Goal: Navigation & Orientation: Find specific page/section

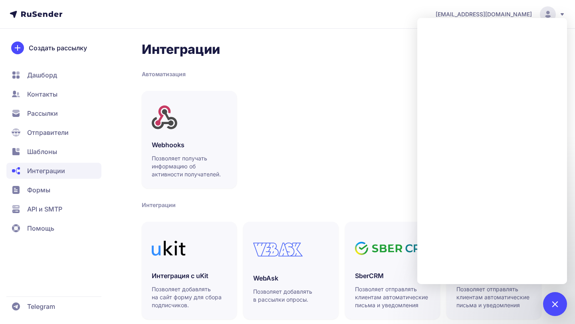
click at [344, 109] on div "Webhooks Позволяет получать информацию об активности получателей." at bounding box center [342, 139] width 400 height 97
click at [348, 83] on div "Интеграции Автоматизация Webhooks Позволяет получать информацию об активности п…" at bounding box center [342, 295] width 400 height 507
click at [45, 117] on span "Рассылки" at bounding box center [42, 114] width 31 height 10
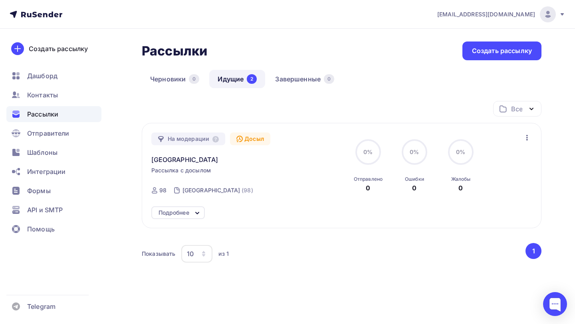
click at [367, 186] on div "0" at bounding box center [368, 188] width 4 height 10
click at [555, 296] on div at bounding box center [555, 304] width 24 height 24
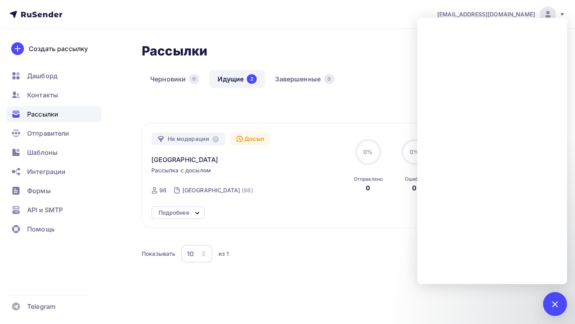
click at [364, 77] on div "Черновики 0 Идущие 2 Завершенные 0" at bounding box center [342, 85] width 400 height 31
click at [351, 34] on div "Рассылки Рассылки Создать рассылку [GEOGRAPHIC_DATA] 0 Идущие 2 Завершенные 0 И…" at bounding box center [287, 186] width 575 height 315
click at [557, 304] on div at bounding box center [554, 304] width 11 height 11
